Goal: Task Accomplishment & Management: Manage account settings

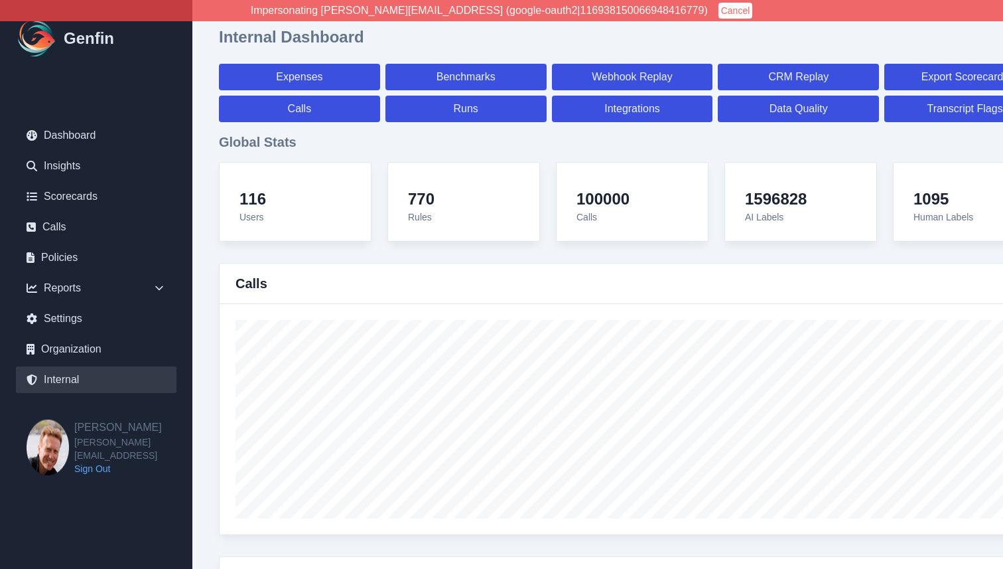
select select "paid"
select select "7"
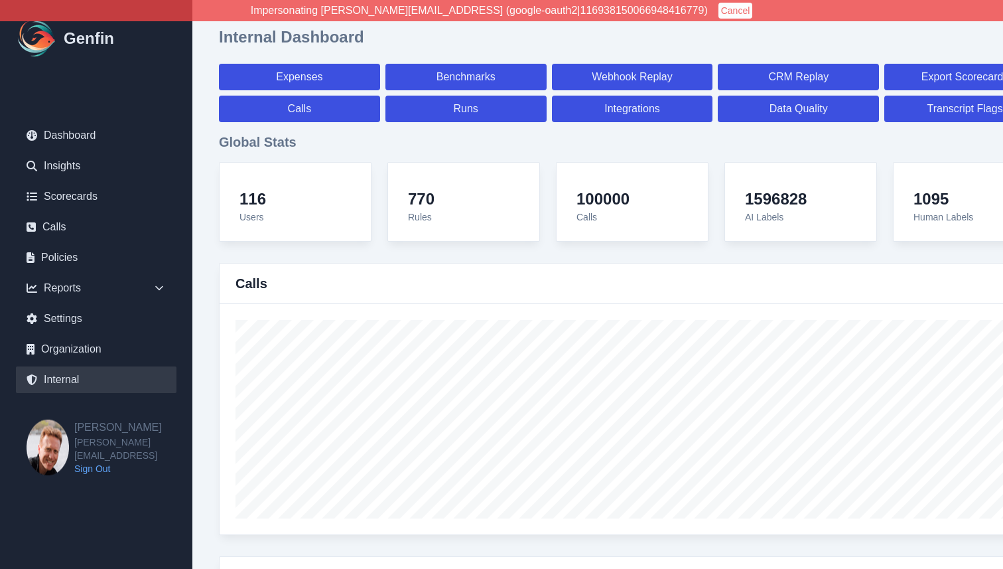
select select "paid"
select select "7"
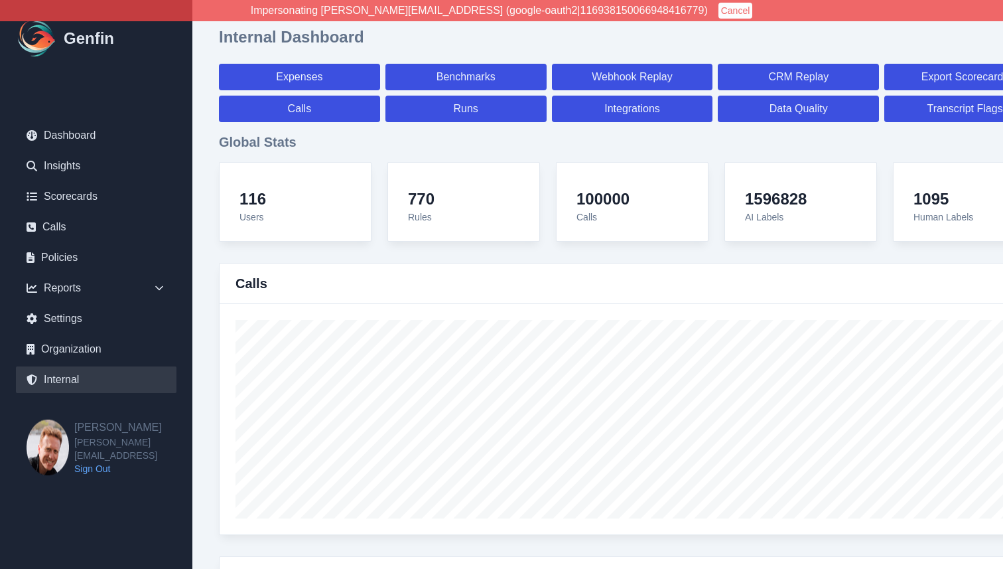
select select "7"
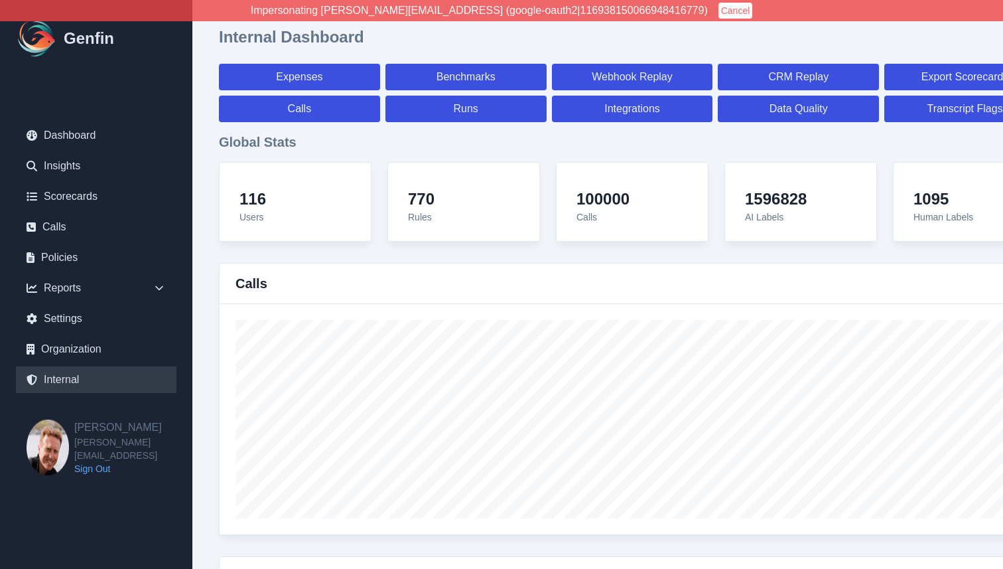
select select "7"
select select "paid"
select select "7"
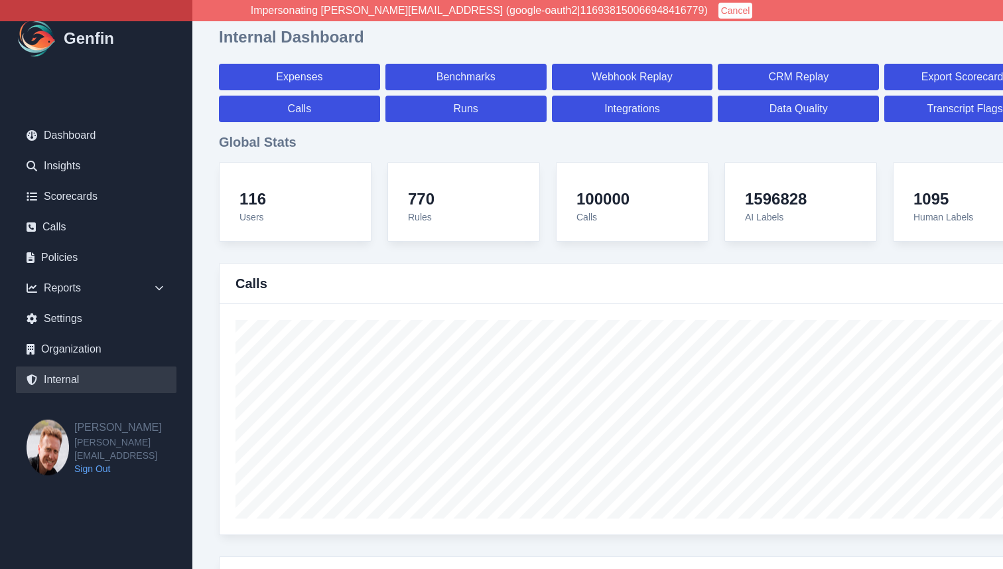
select select "7"
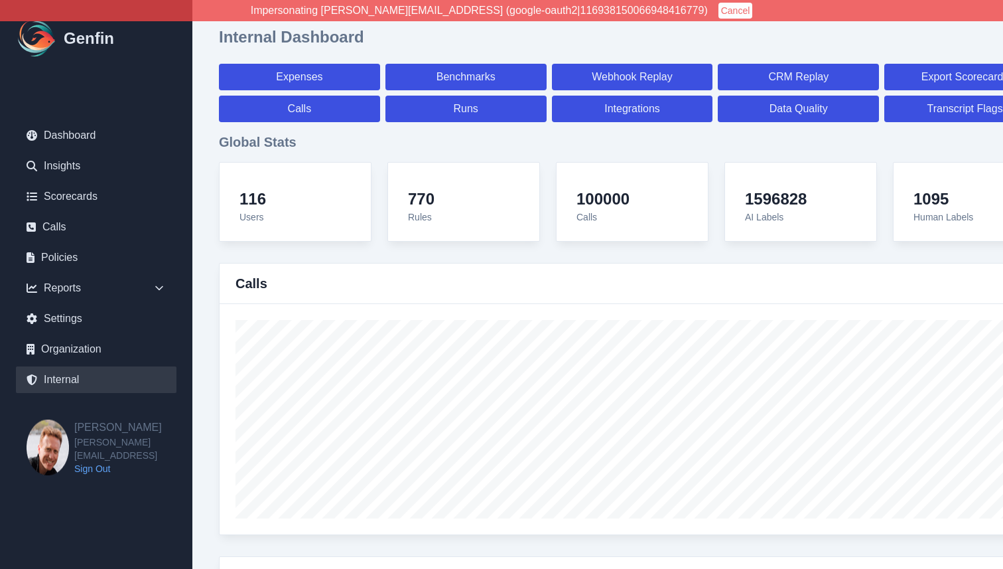
select select "7"
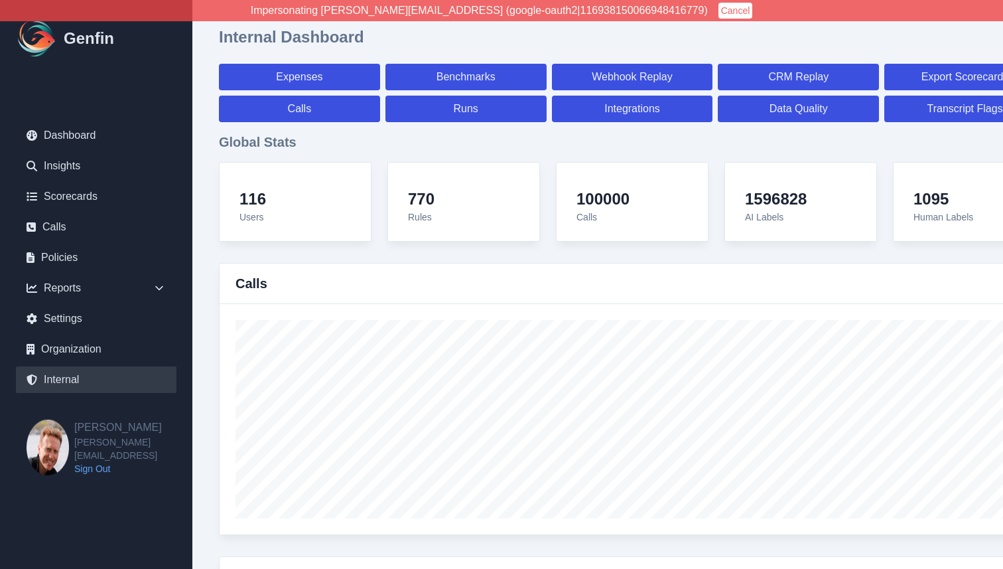
select select "7"
select select "paid"
select select "7"
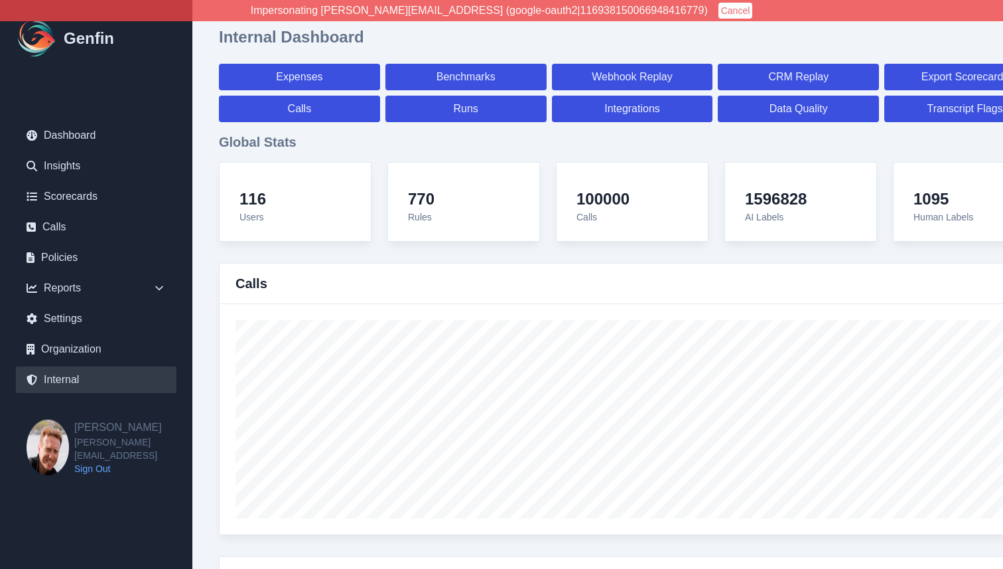
select select "paid"
select select "7"
select select "paid"
select select "7"
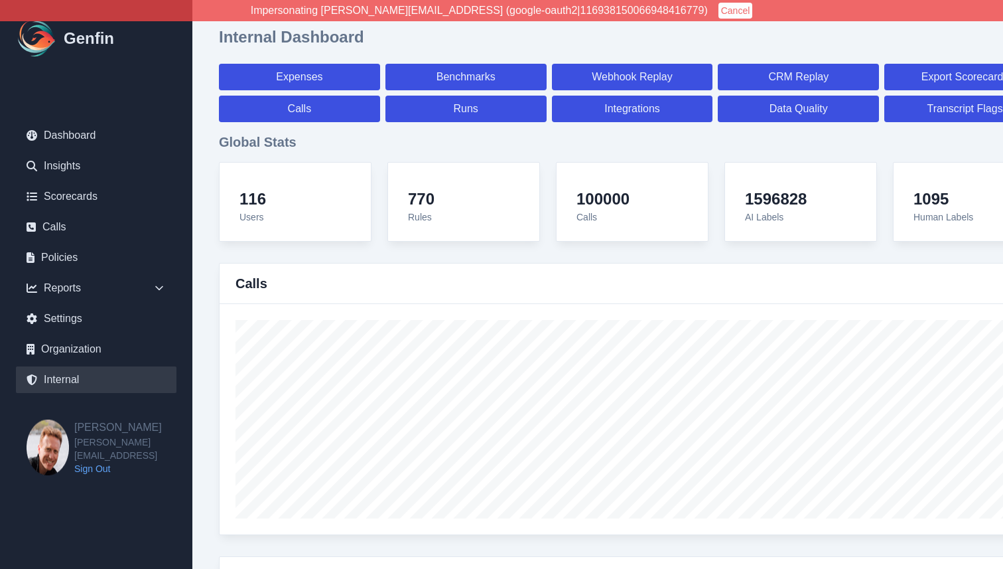
select select "7"
select select "paid"
select select "7"
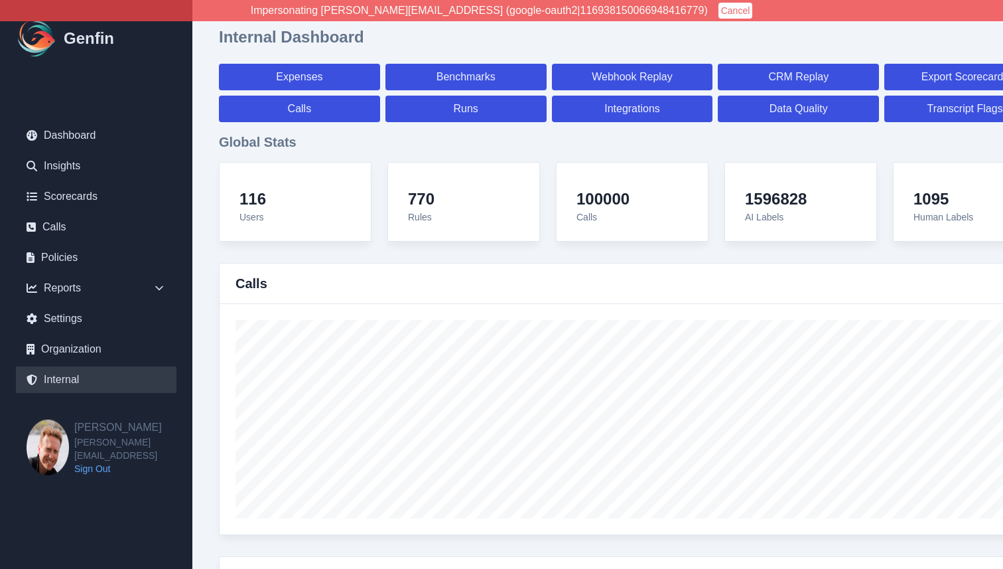
select select "paid"
select select "7"
select select "paid"
select select "7"
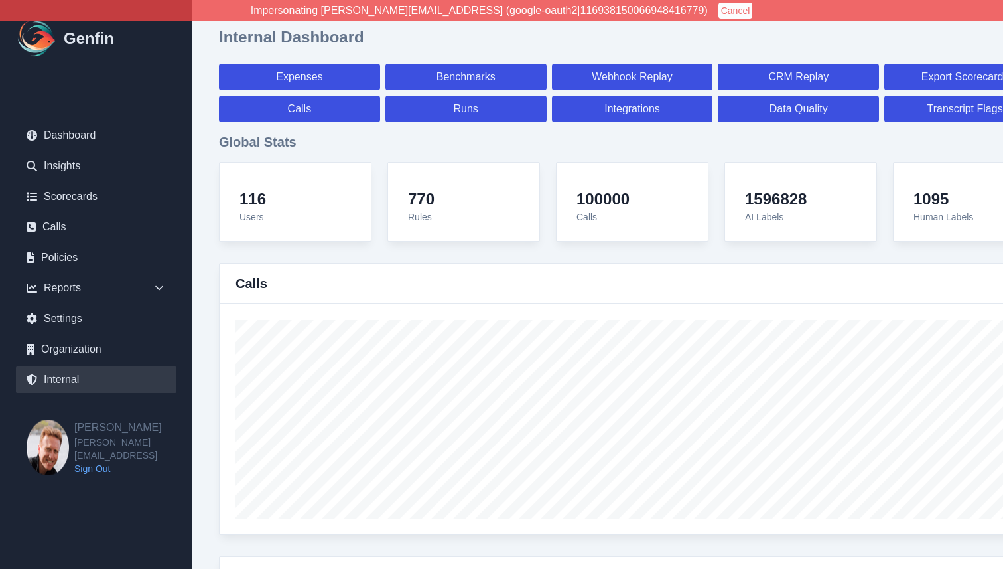
select select "7"
select select "paid"
select select "7"
select select "paid"
select select "7"
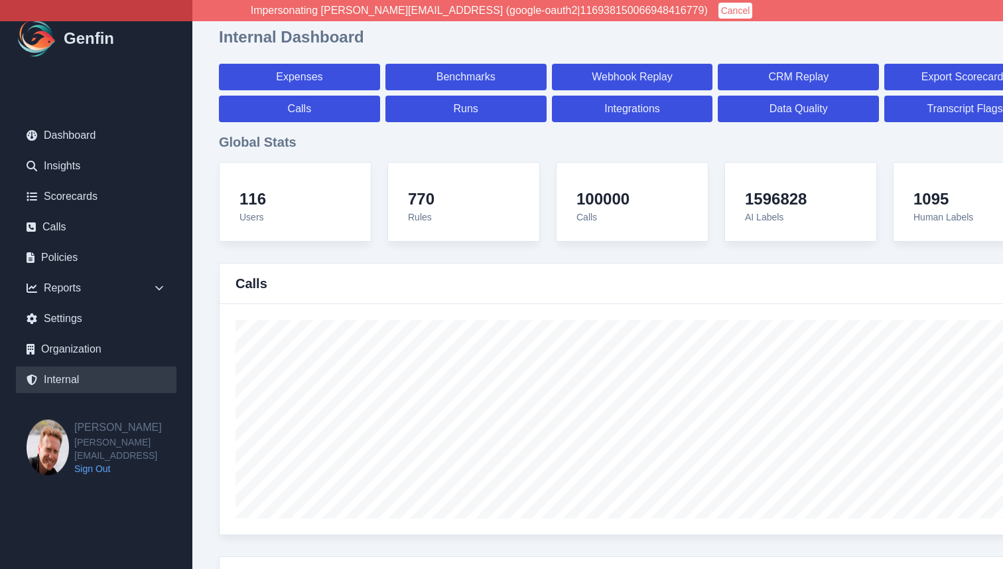
select select "7"
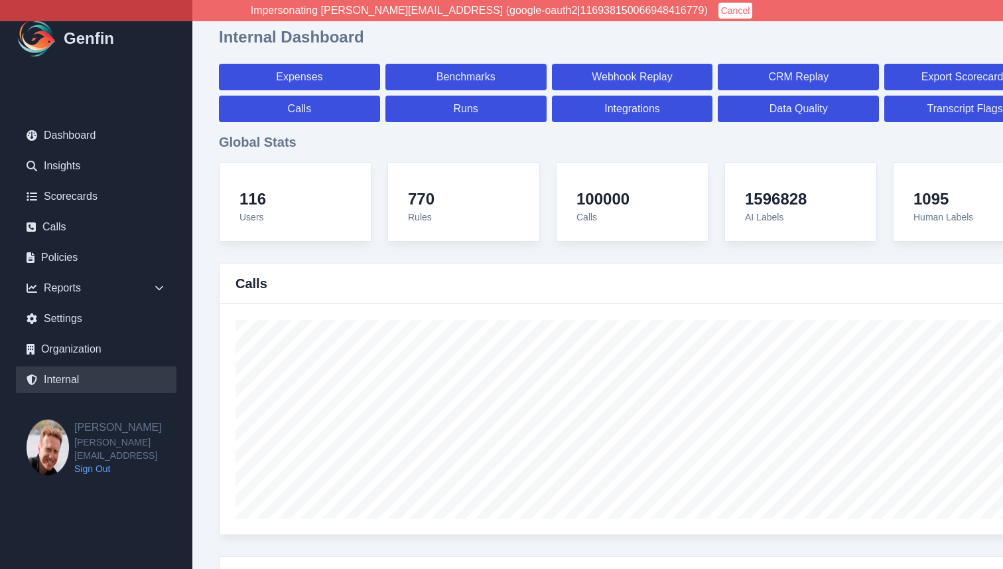
select select "paid"
select select "7"
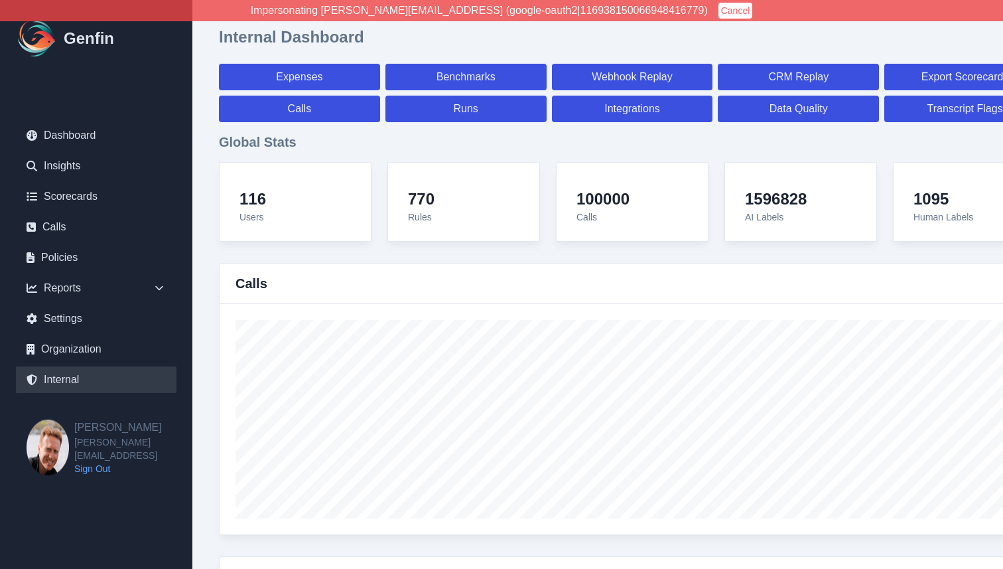
select select "paid"
select select "7"
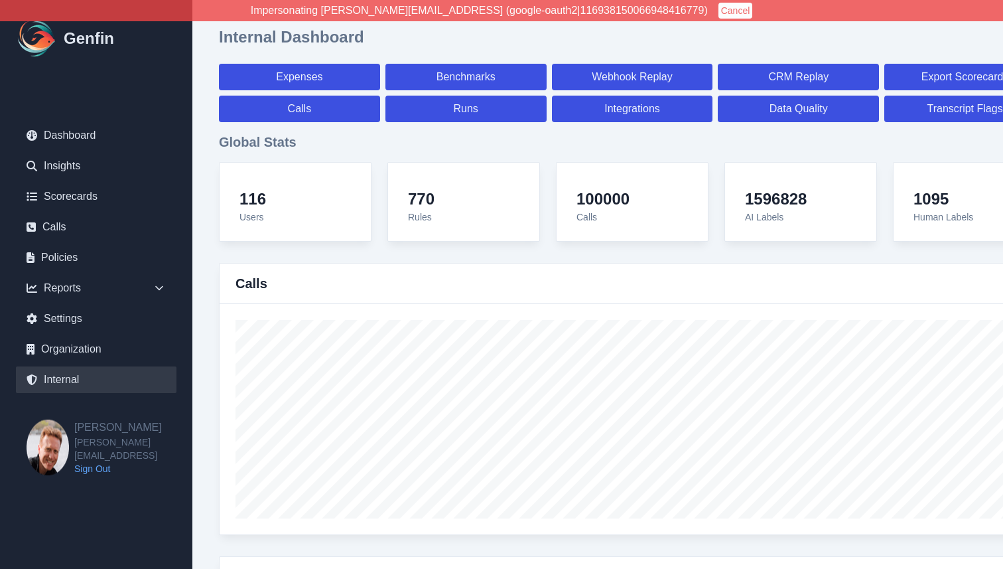
select select "7"
select select "paid"
select select "7"
